Goal: Find specific page/section: Find specific page/section

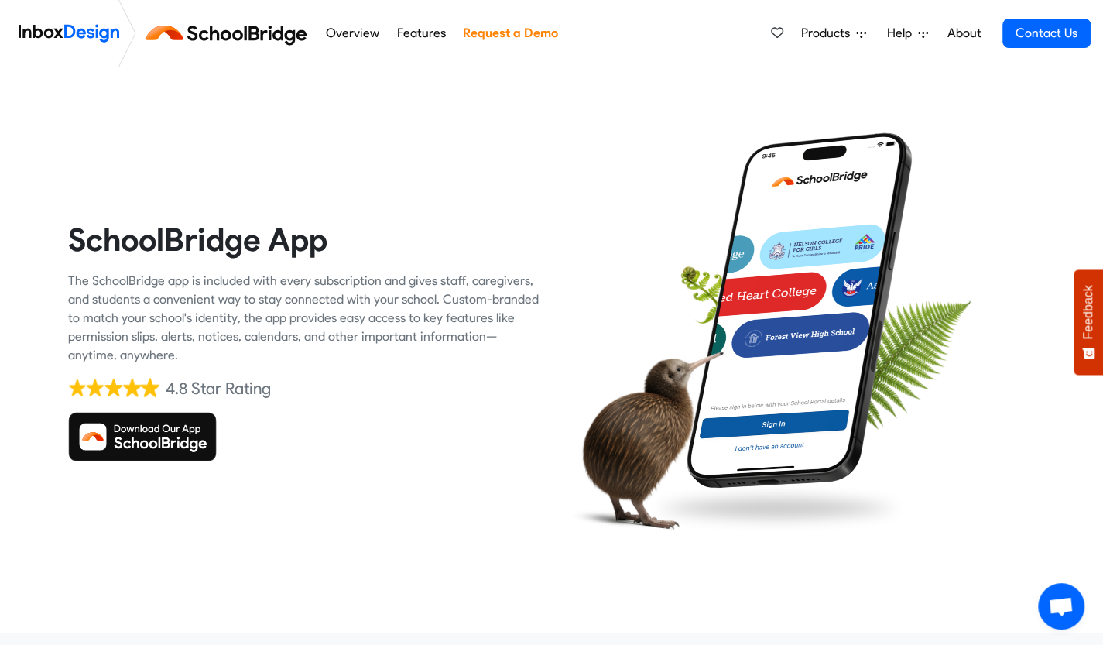
click at [163, 436] on img at bounding box center [142, 437] width 149 height 50
drag, startPoint x: 0, startPoint y: 0, endPoint x: 163, endPoint y: 436, distance: 465.0
click at [163, 436] on img at bounding box center [142, 437] width 149 height 50
